Goal: Find contact information: Find contact information

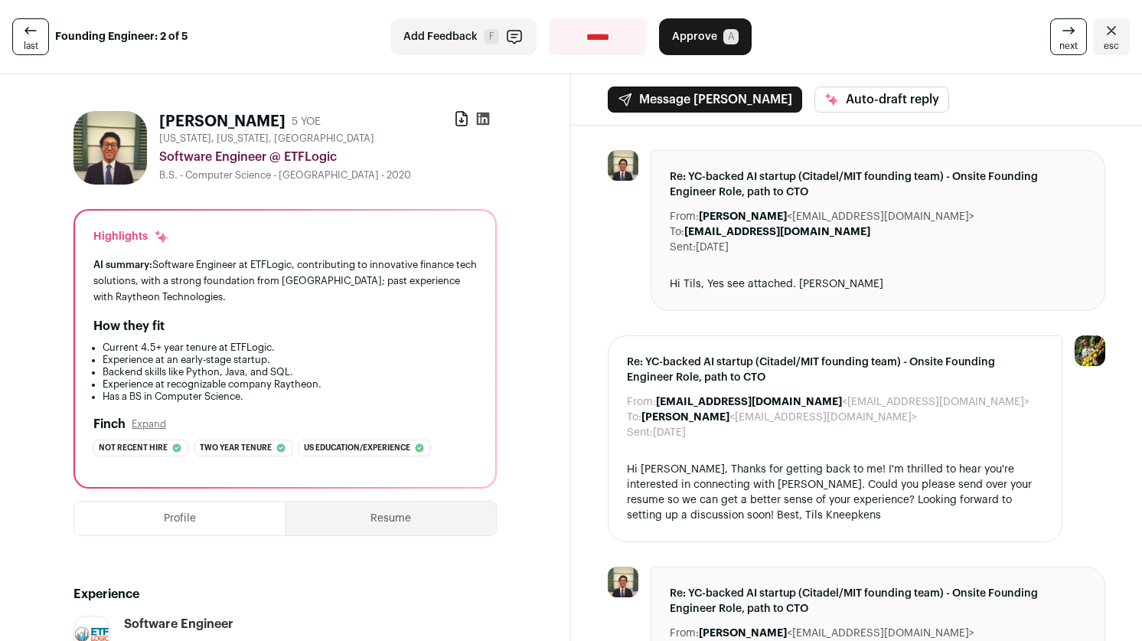
click at [1105, 43] on span "esc" at bounding box center [1111, 46] width 15 height 12
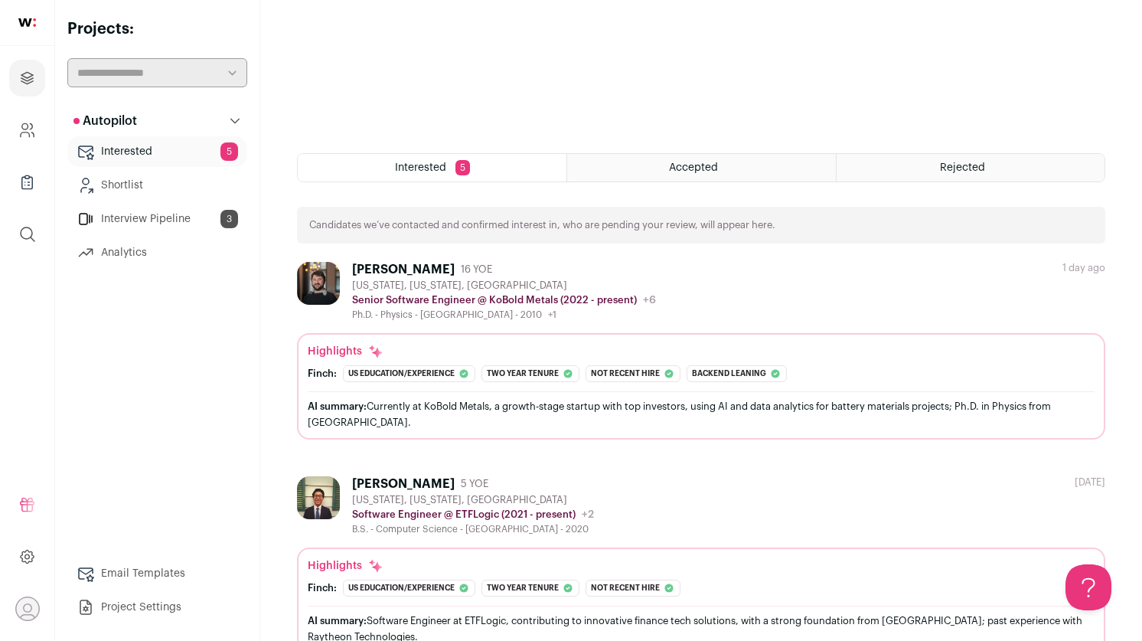
scroll to position [402, 0]
click at [209, 215] on link "Interview Pipeline 3" at bounding box center [157, 219] width 180 height 31
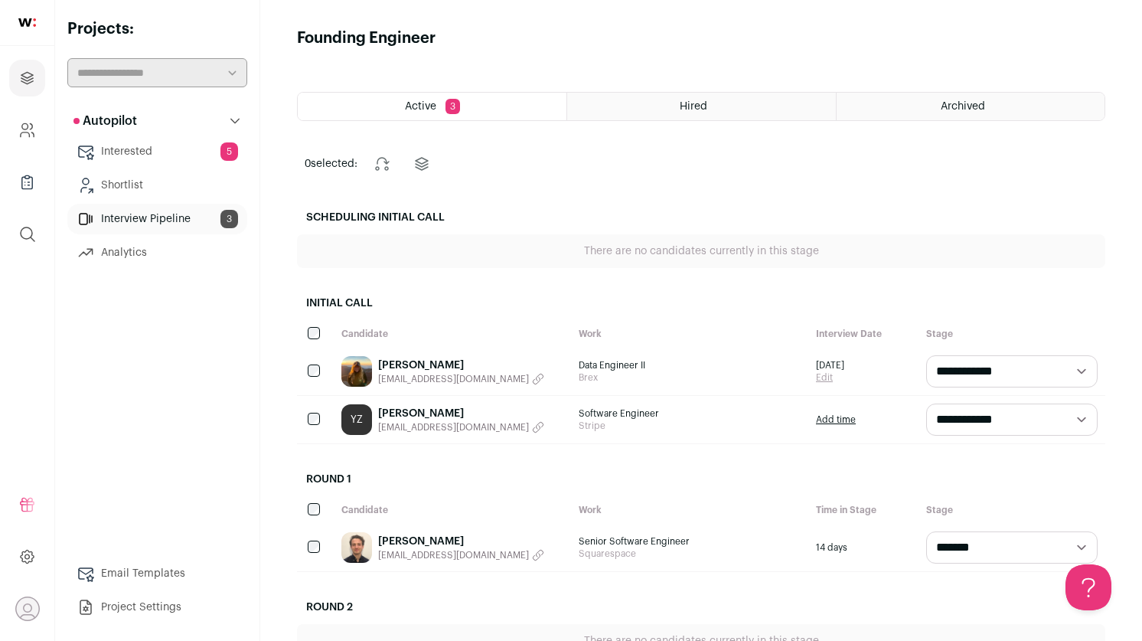
click at [413, 416] on link "[PERSON_NAME]" at bounding box center [461, 413] width 166 height 15
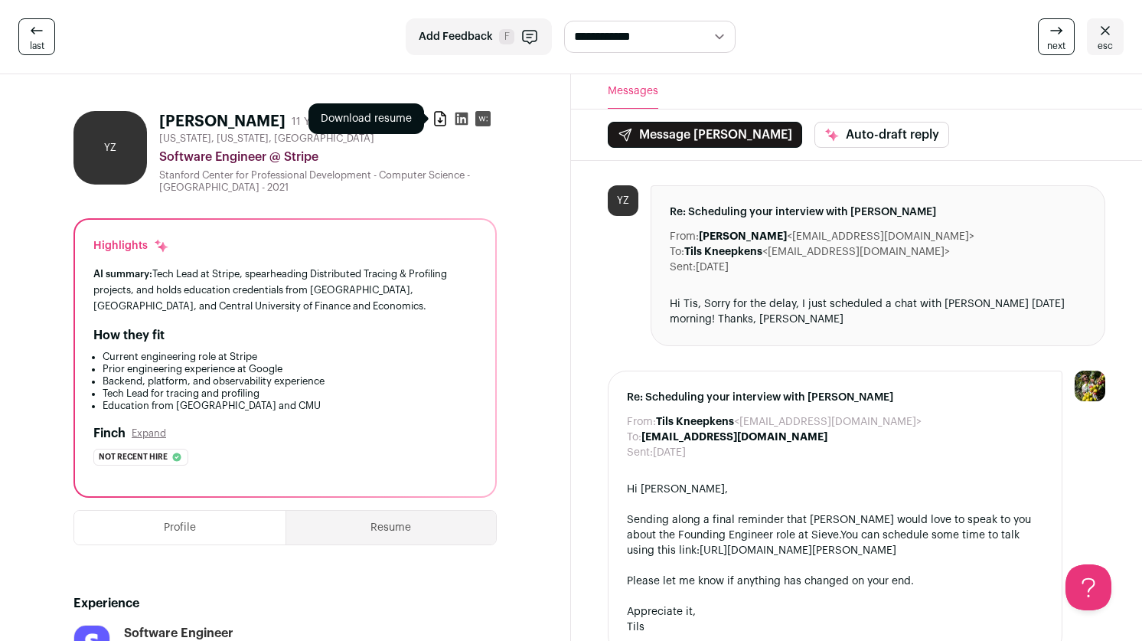
click at [442, 116] on icon at bounding box center [439, 118] width 15 height 15
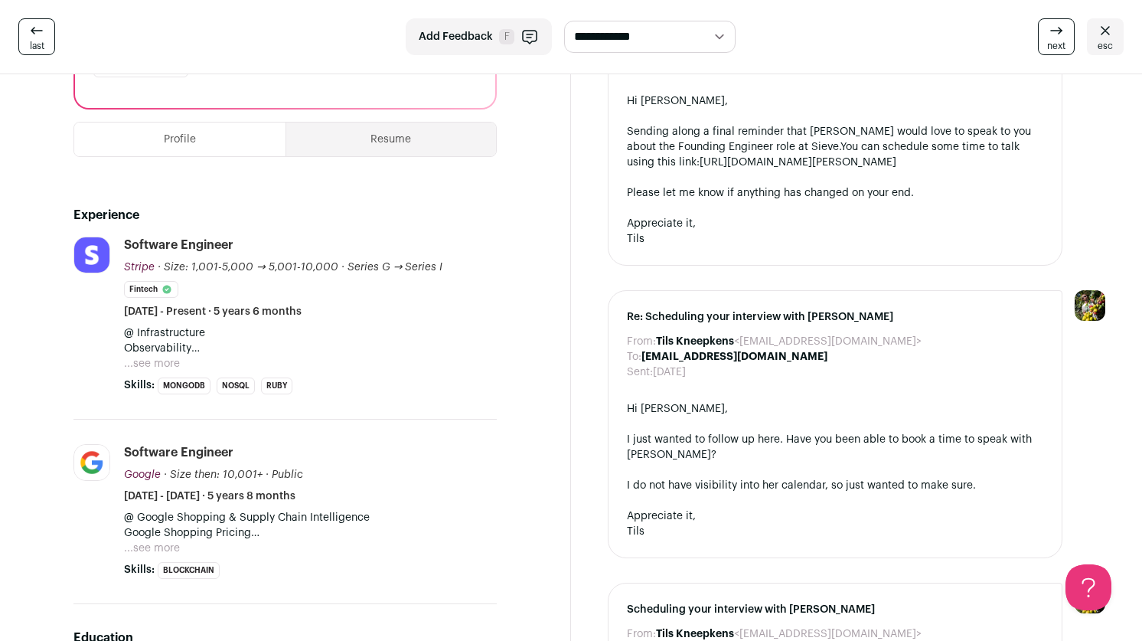
scroll to position [400, 0]
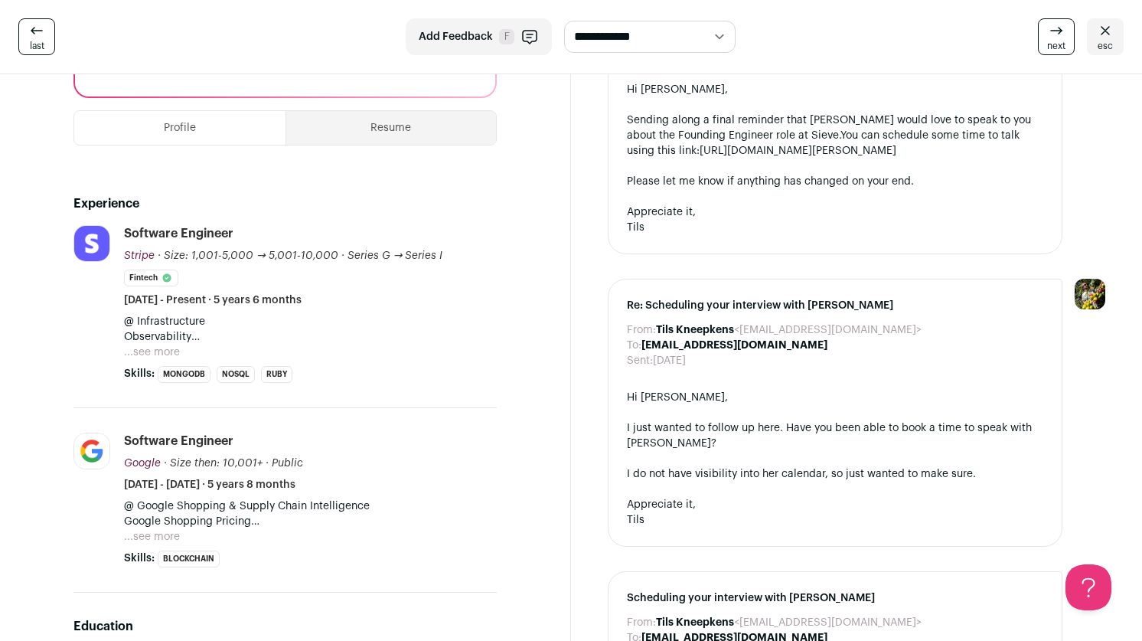
click at [400, 141] on button "Resume" at bounding box center [391, 128] width 211 height 34
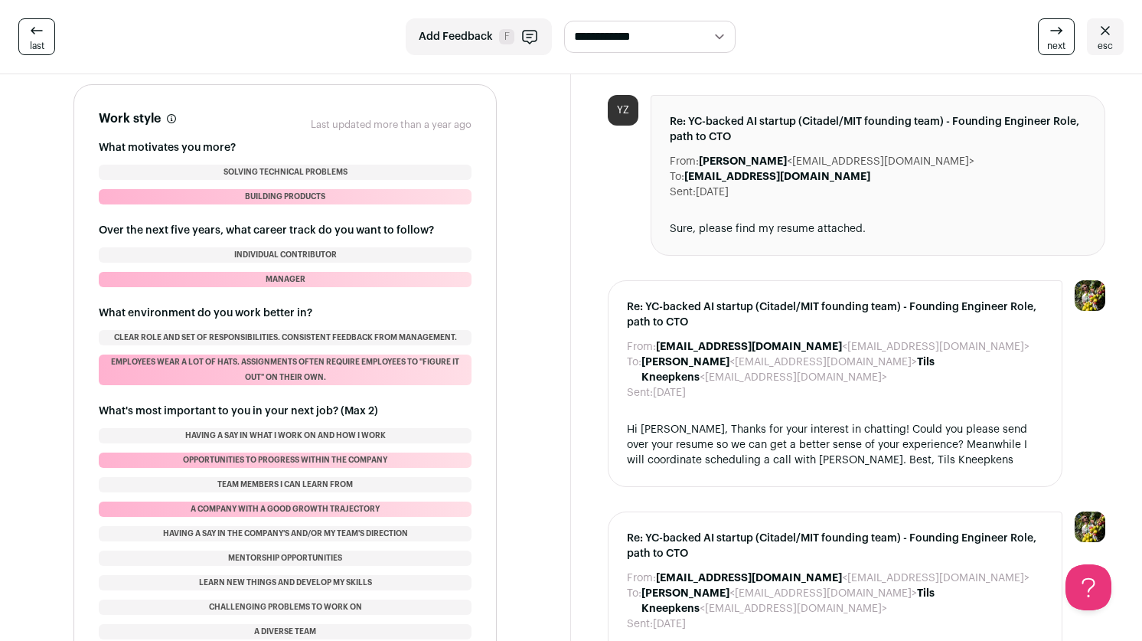
scroll to position [1467, 0]
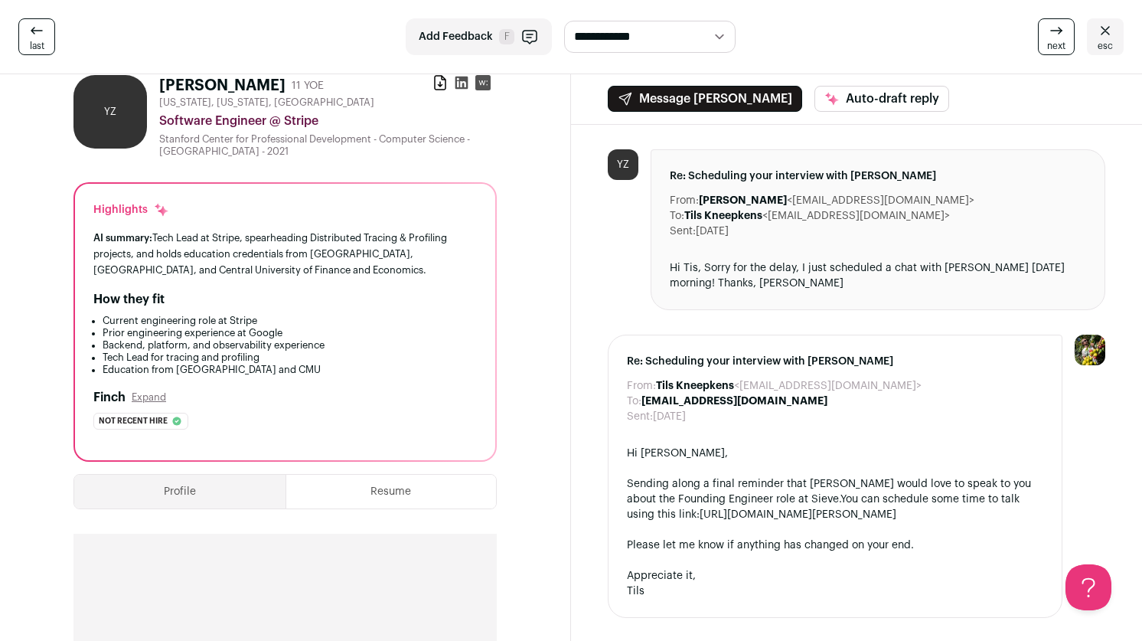
scroll to position [0, 0]
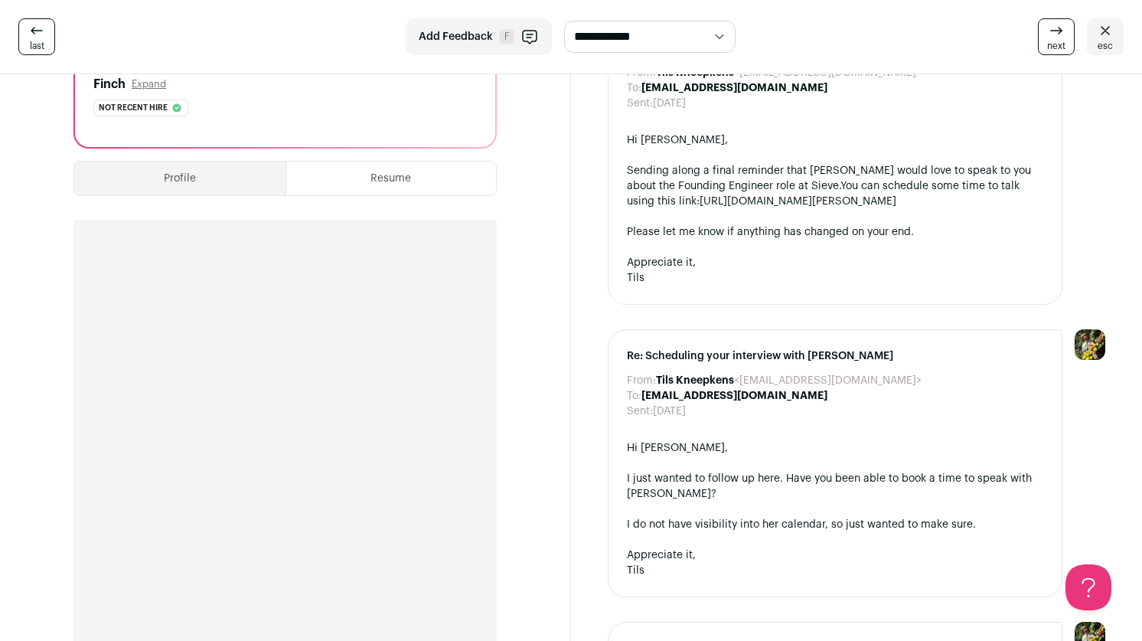
scroll to position [410, 0]
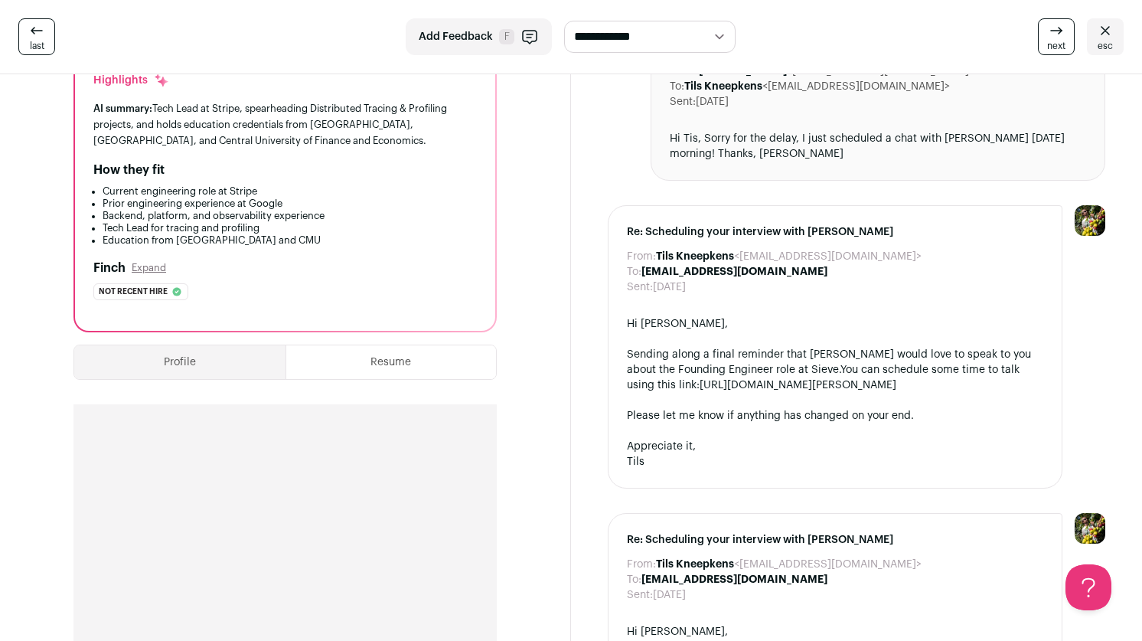
scroll to position [0, 0]
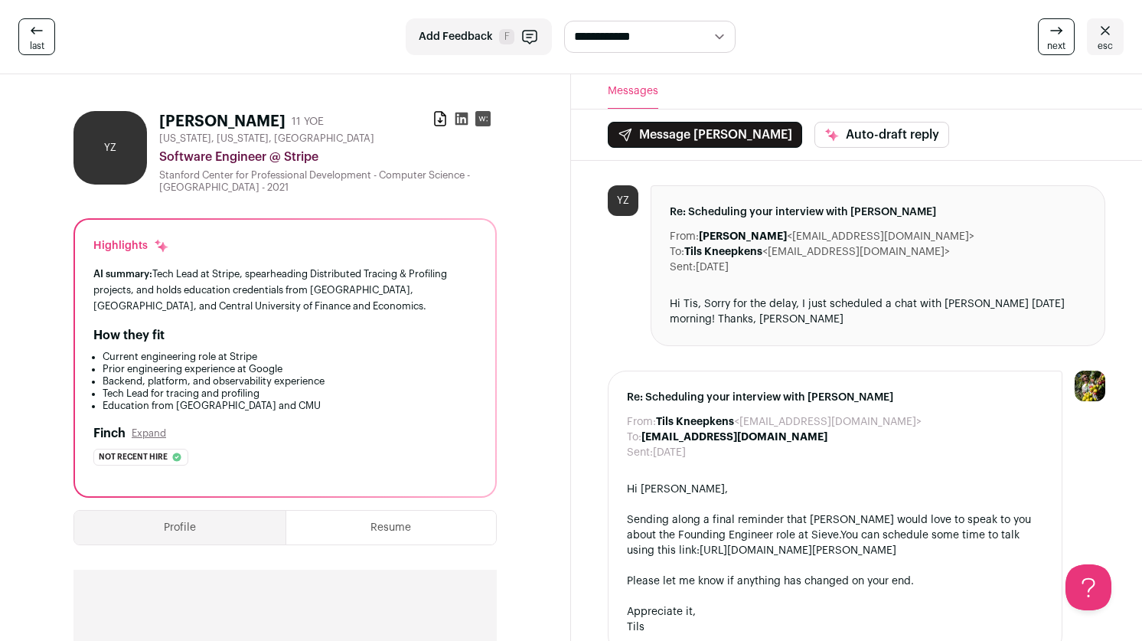
drag, startPoint x: 909, startPoint y: 239, endPoint x: 772, endPoint y: 240, distance: 137.0
click at [772, 240] on dd "[PERSON_NAME] <[EMAIL_ADDRESS][DOMAIN_NAME]>" at bounding box center [837, 236] width 276 height 15
copy dd "[EMAIL_ADDRESS][DOMAIN_NAME]"
